Goal: Task Accomplishment & Management: Manage account settings

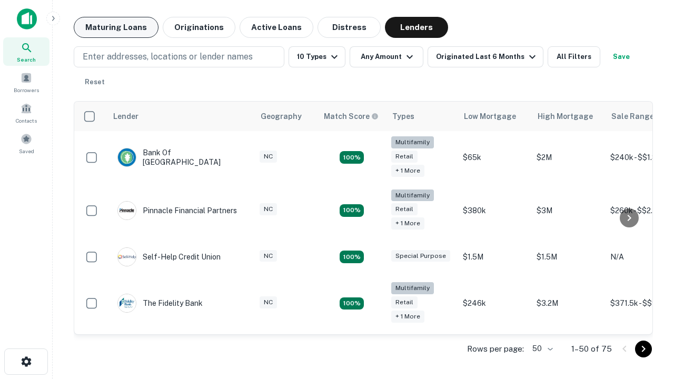
click at [116, 27] on button "Maturing Loans" at bounding box center [116, 27] width 85 height 21
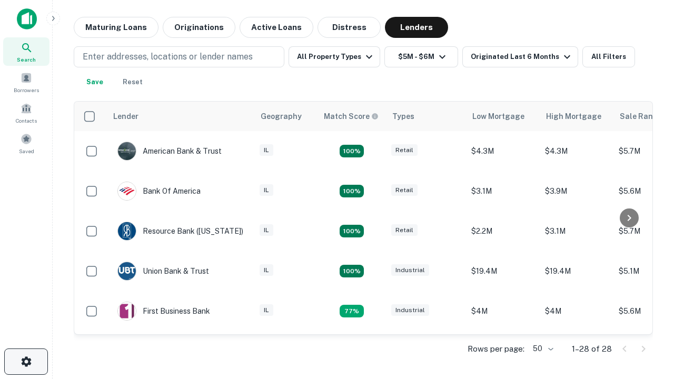
click at [26, 362] on icon "button" at bounding box center [26, 362] width 13 height 13
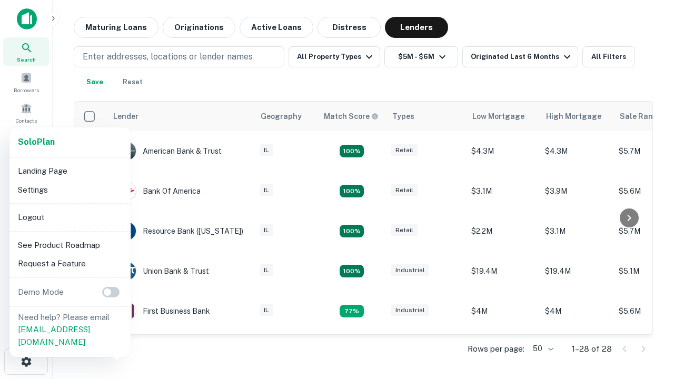
click at [70, 217] on li "Logout" at bounding box center [70, 217] width 113 height 19
